Goal: Information Seeking & Learning: Learn about a topic

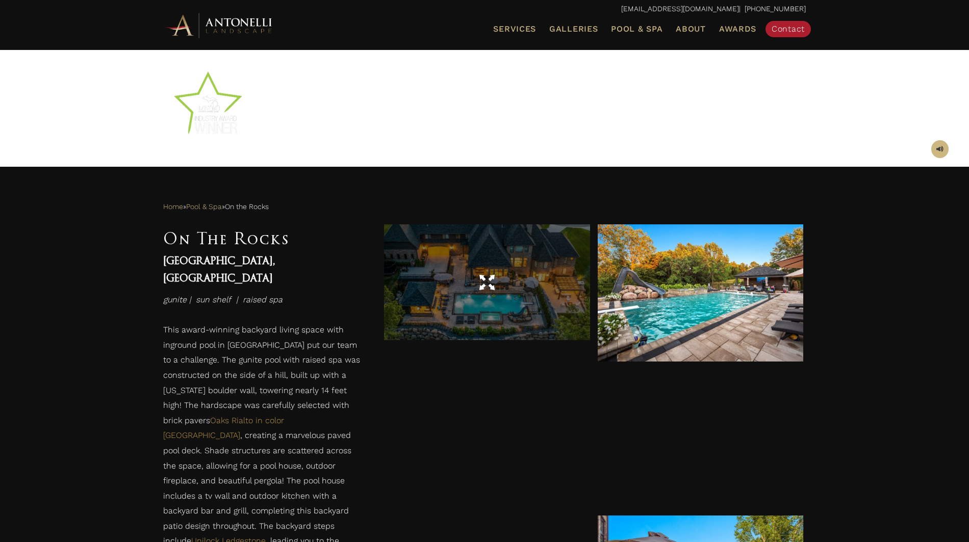
scroll to position [353, 0]
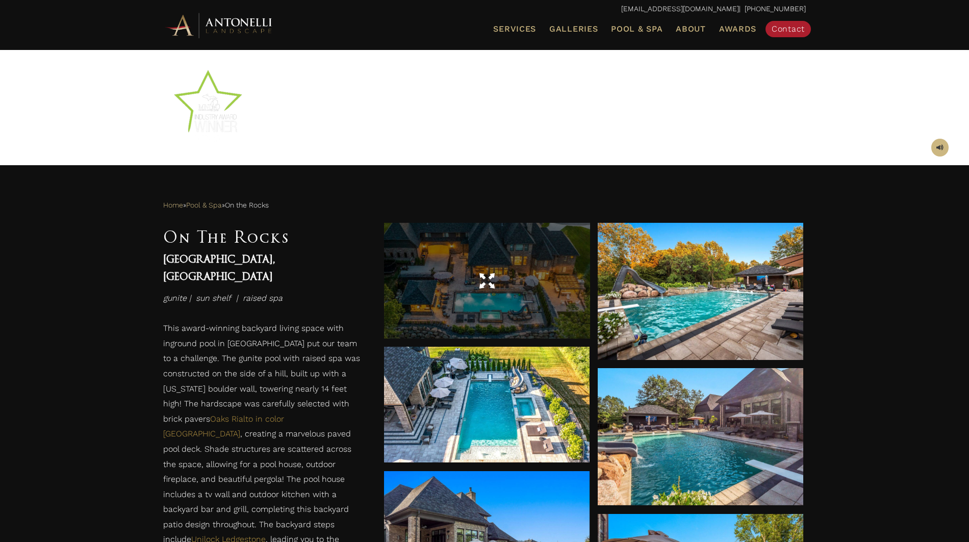
click at [495, 287] on div at bounding box center [486, 281] width 205 height 29
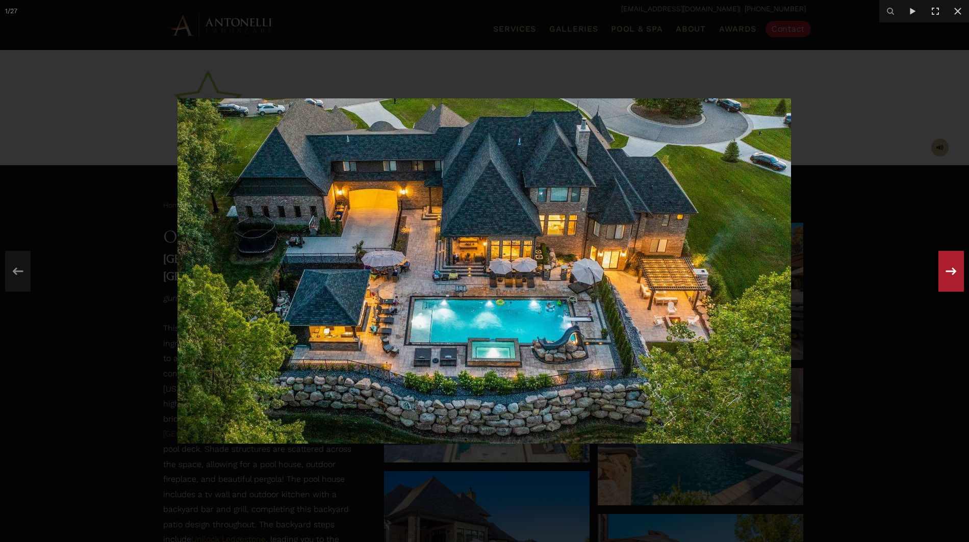
click at [951, 279] on icon at bounding box center [950, 271] width 18 height 34
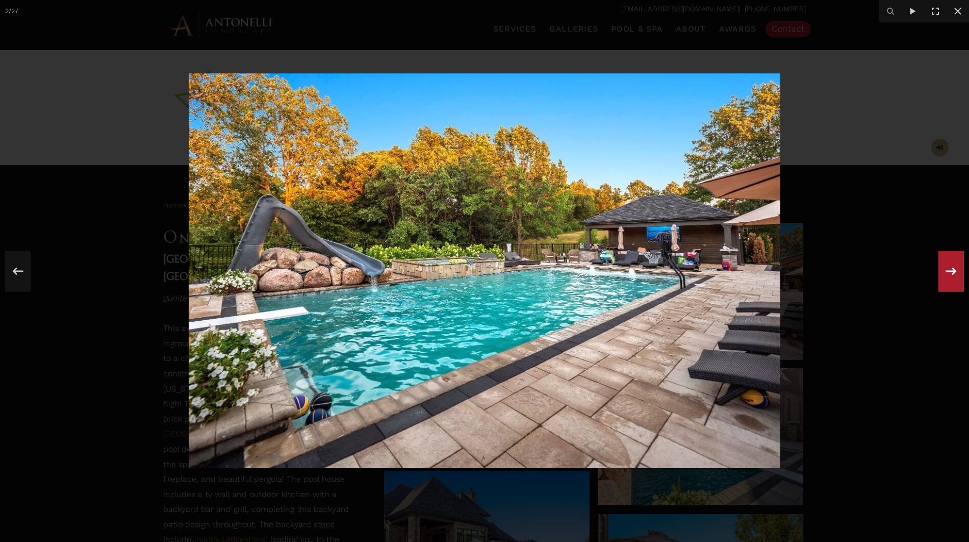
click at [950, 279] on icon at bounding box center [950, 271] width 18 height 34
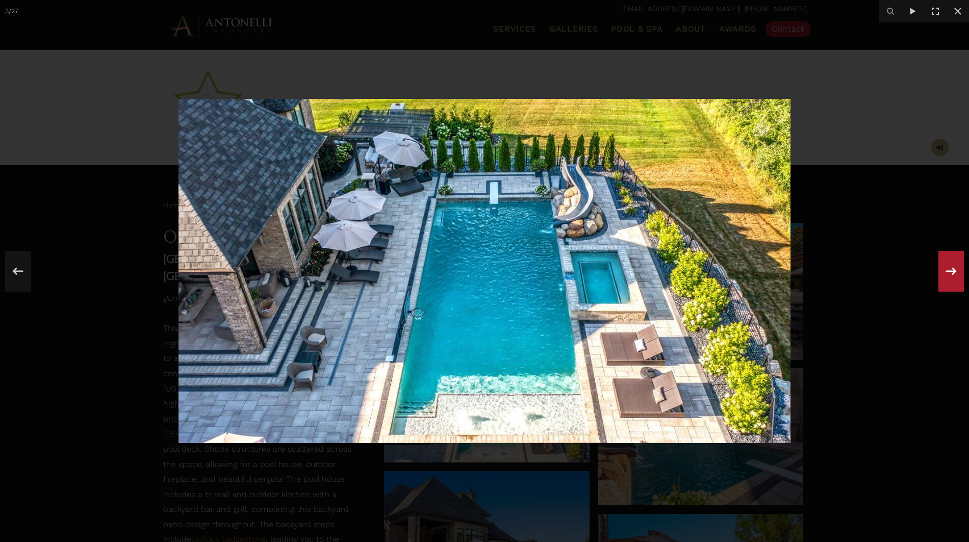
click at [950, 279] on icon at bounding box center [950, 271] width 18 height 34
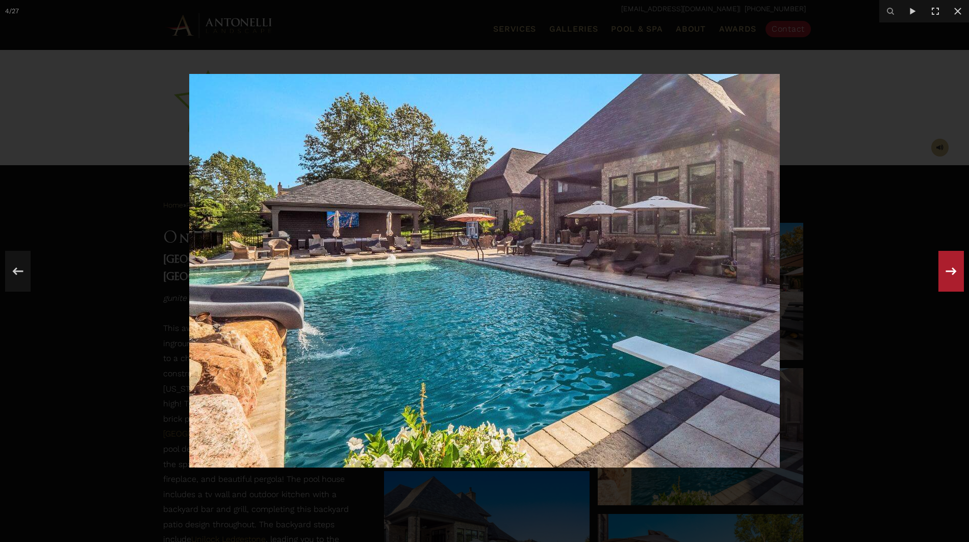
click at [950, 279] on icon at bounding box center [950, 271] width 18 height 34
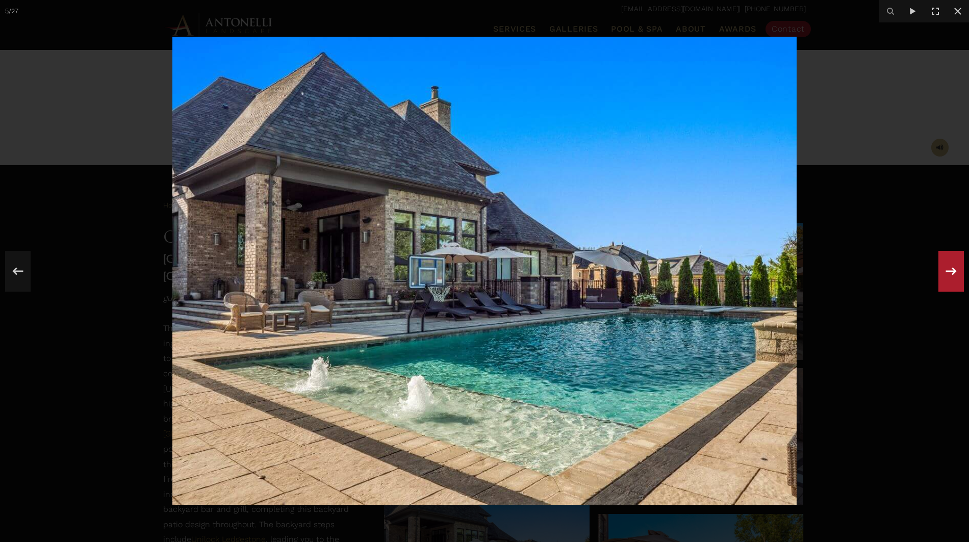
click at [950, 279] on icon at bounding box center [950, 271] width 18 height 34
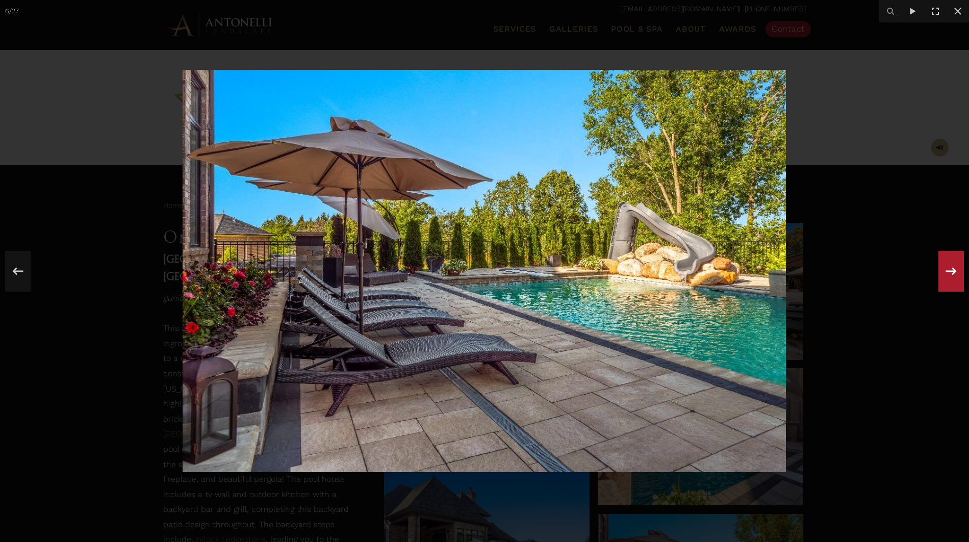
click at [950, 279] on icon at bounding box center [950, 271] width 18 height 34
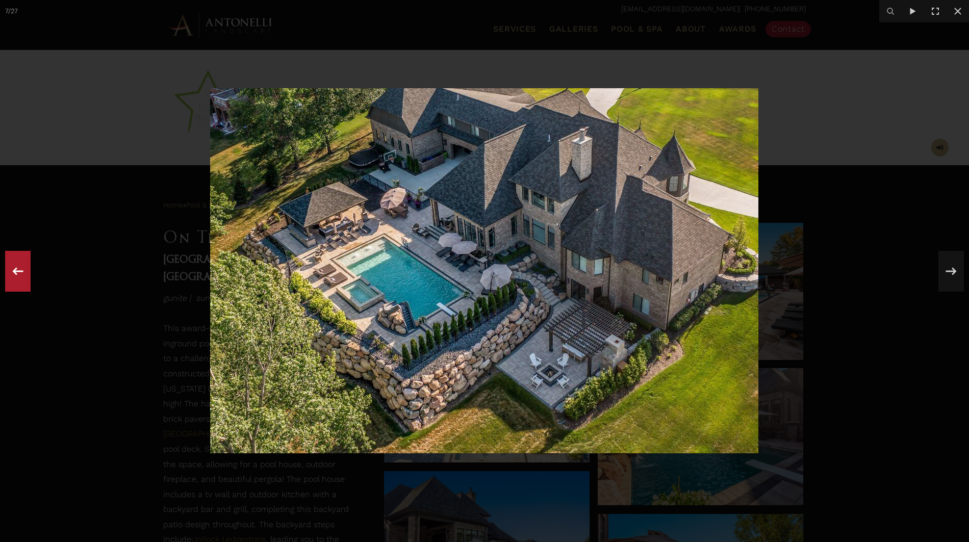
click at [15, 272] on icon at bounding box center [18, 271] width 11 height 8
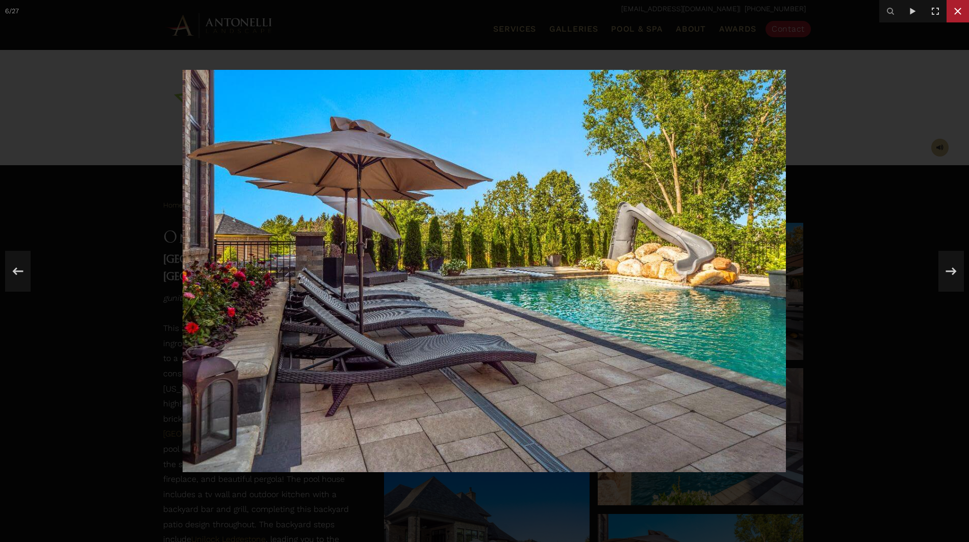
click at [961, 12] on icon at bounding box center [957, 11] width 12 height 12
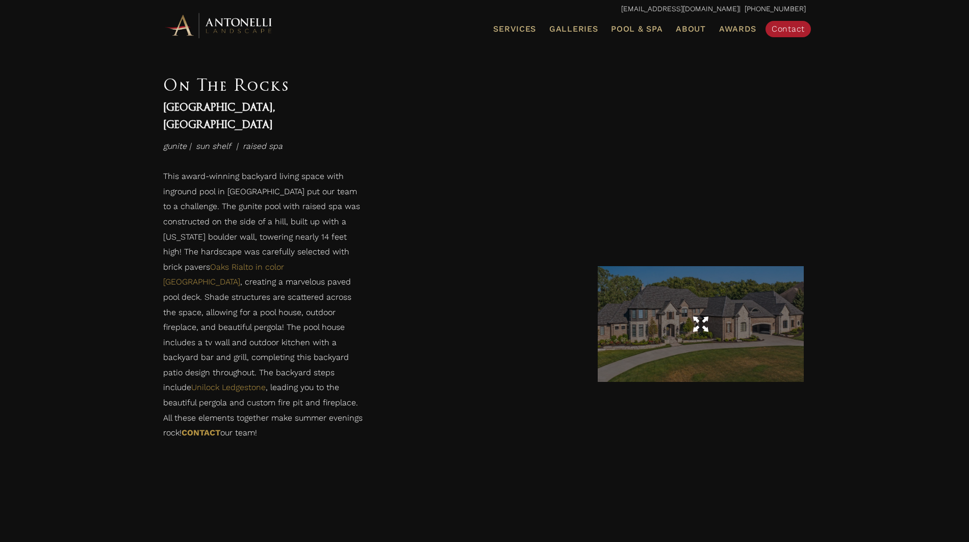
scroll to position [1932, 0]
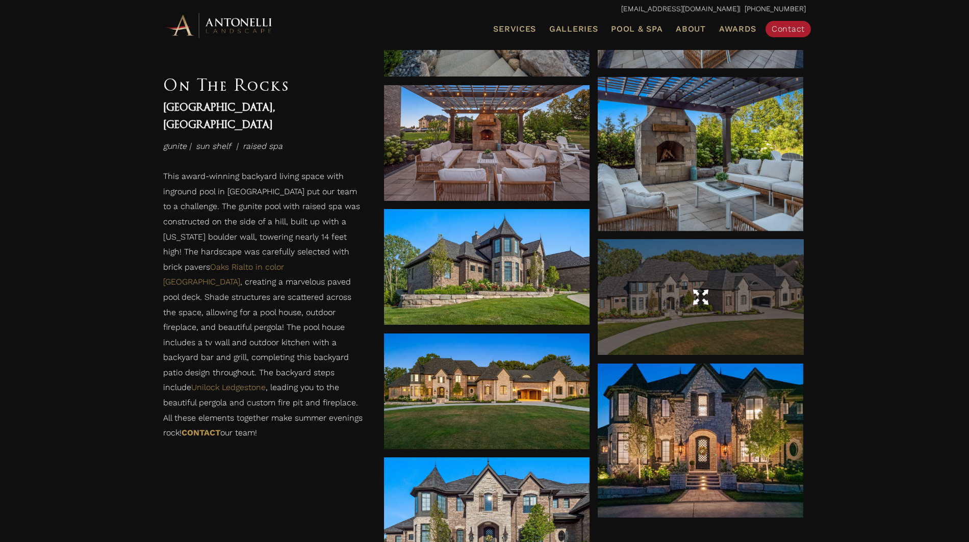
click at [682, 302] on div at bounding box center [699, 297] width 205 height 29
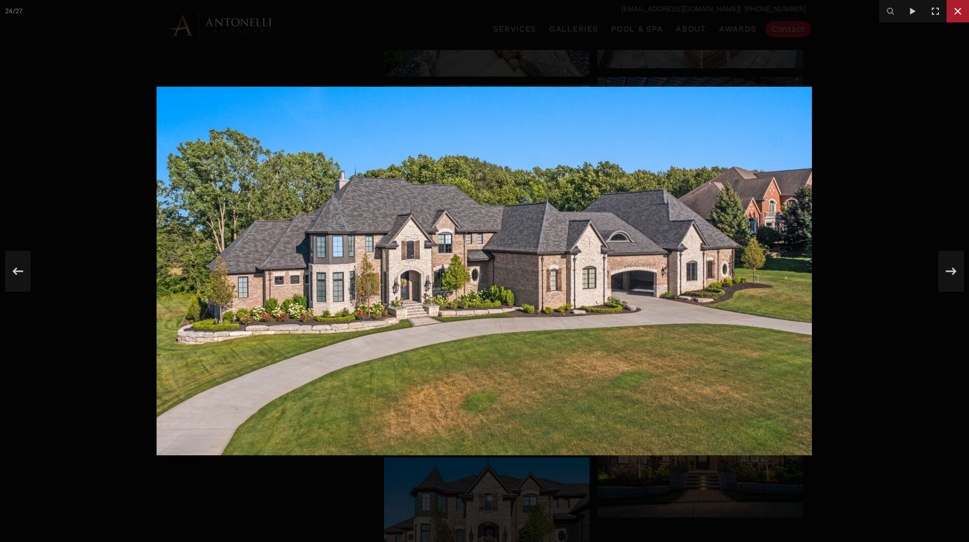
click at [953, 14] on icon at bounding box center [957, 11] width 12 height 12
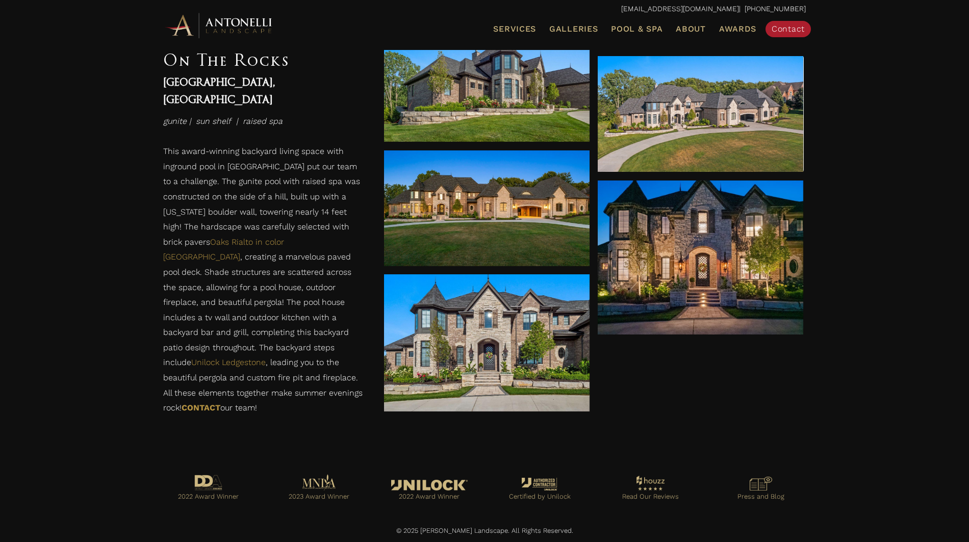
scroll to position [2115, 0]
